Goal: Information Seeking & Learning: Learn about a topic

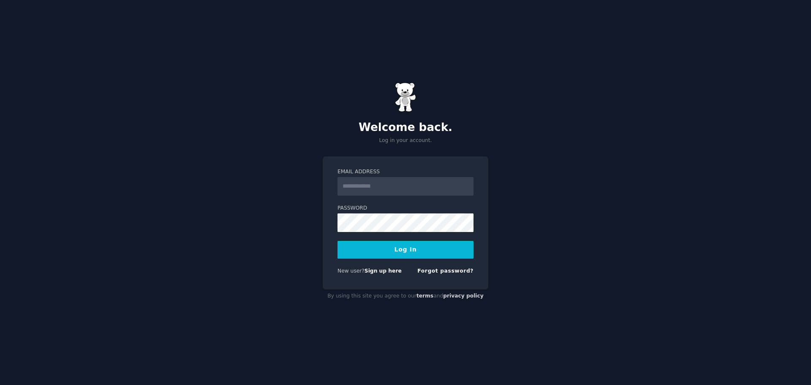
click at [0, 385] on com-1password-button at bounding box center [0, 385] width 0 height 0
type input "**********"
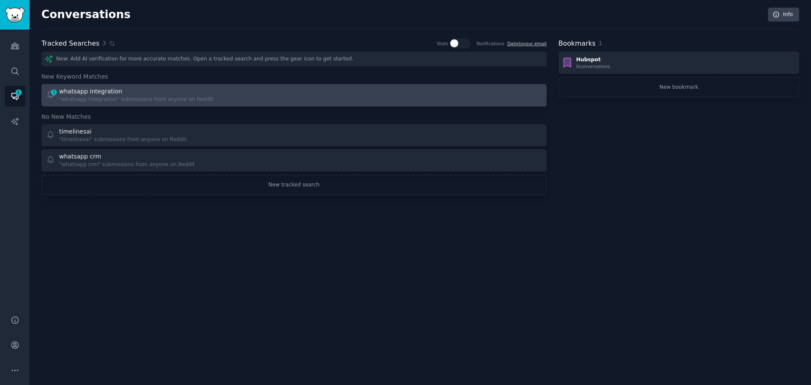
click at [104, 93] on div "whatsapp integration" at bounding box center [90, 91] width 63 height 9
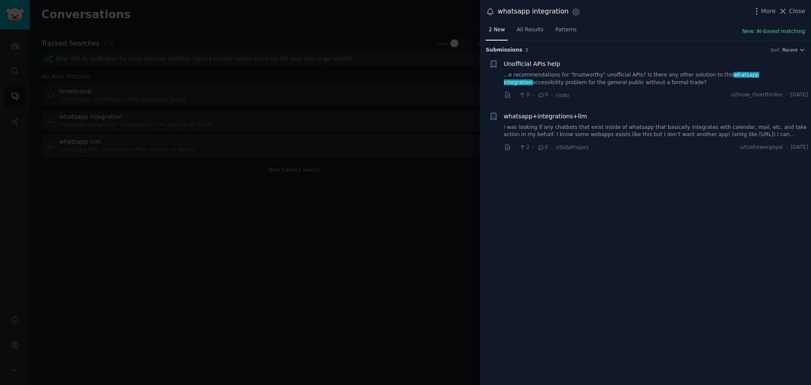
click at [623, 80] on link "...e recommendations for "trustworthy" unofficial APIs? Is there any other solu…" at bounding box center [656, 78] width 305 height 15
